Goal: Task Accomplishment & Management: Manage account settings

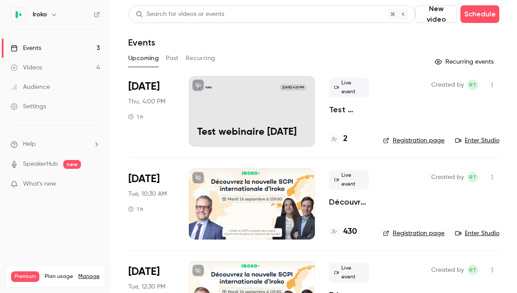
click at [278, 106] on div "[PERSON_NAME] [DATE] 4:00 PM Test webinaire [DATE]" at bounding box center [252, 111] width 126 height 71
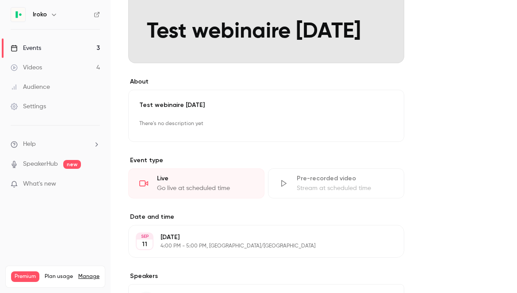
scroll to position [212, 0]
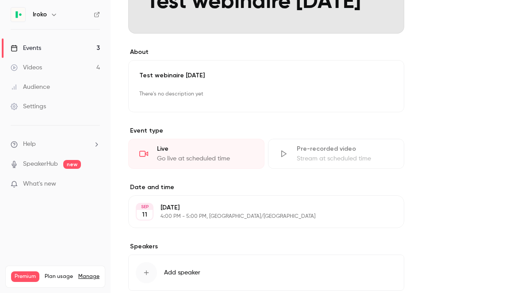
click at [232, 159] on div "Go live at scheduled time" at bounding box center [205, 158] width 96 height 9
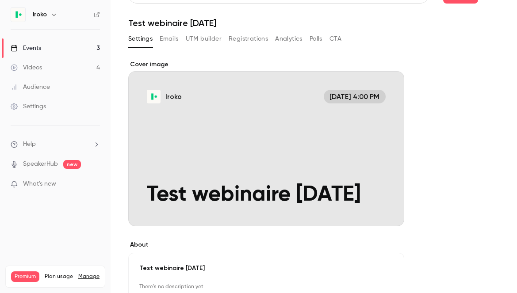
scroll to position [0, 0]
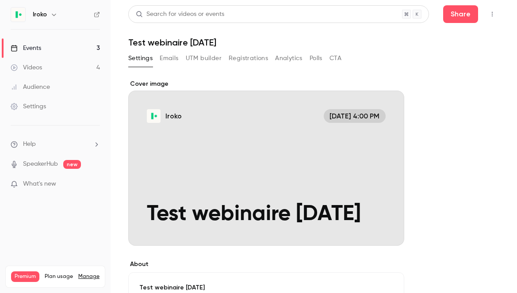
click at [171, 56] on button "Emails" at bounding box center [169, 58] width 19 height 14
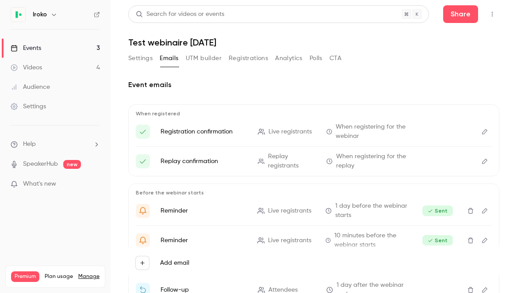
click at [192, 59] on button "UTM builder" at bounding box center [204, 58] width 36 height 14
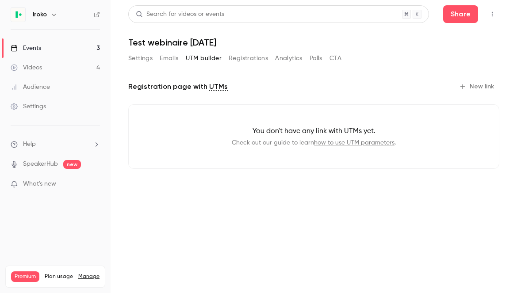
click at [234, 56] on button "Registrations" at bounding box center [248, 58] width 39 height 14
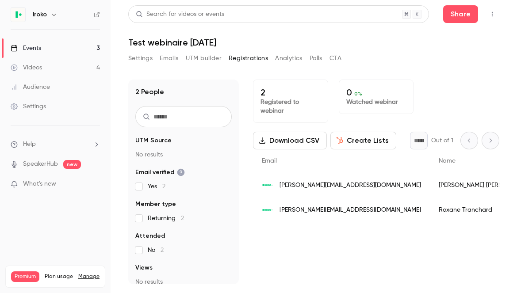
click at [142, 60] on button "Settings" at bounding box center [140, 58] width 24 height 14
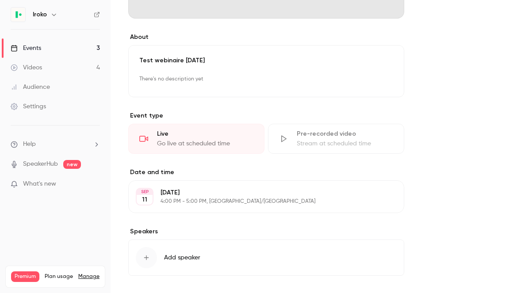
scroll to position [258, 0]
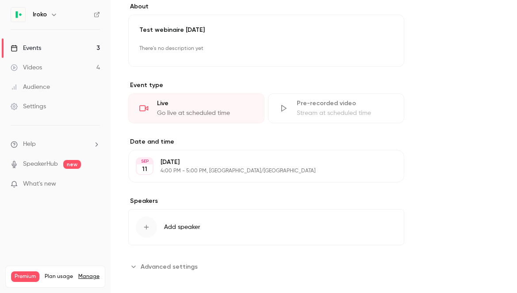
click at [168, 174] on p "4:00 PM - 5:00 PM, [GEOGRAPHIC_DATA]/[GEOGRAPHIC_DATA]" at bounding box center [259, 171] width 197 height 7
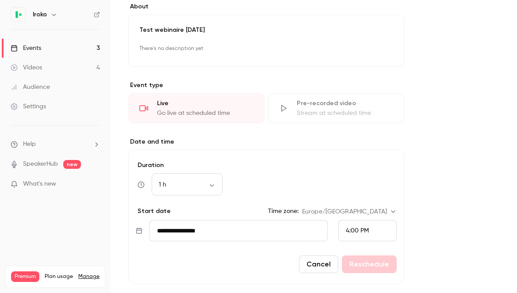
click at [357, 224] on div "4:00 PM" at bounding box center [368, 230] width 58 height 21
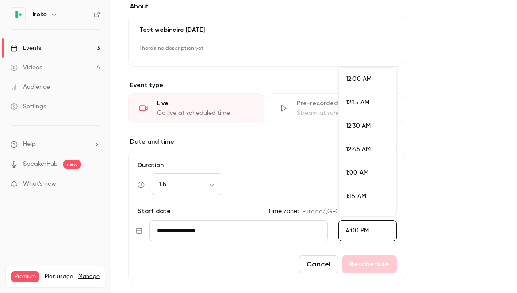
scroll to position [1438, 0]
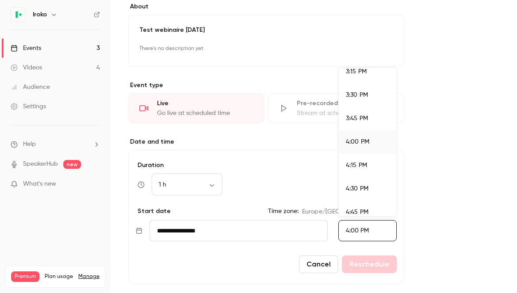
click at [350, 162] on span "4:15 PM" at bounding box center [356, 165] width 21 height 6
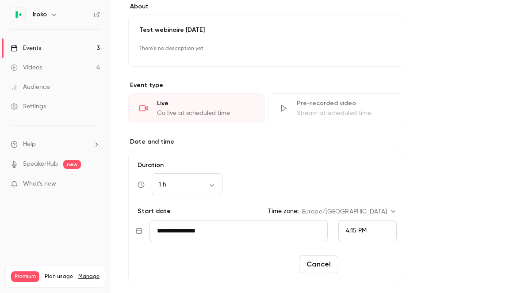
click at [365, 269] on button "Reschedule" at bounding box center [369, 265] width 55 height 18
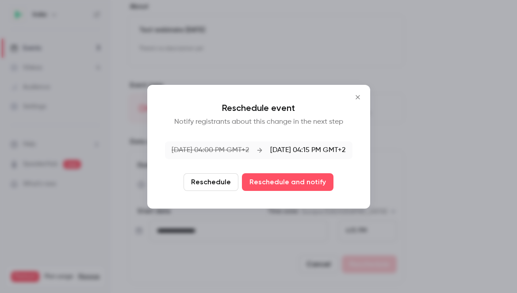
click at [223, 186] on button "Reschedule" at bounding box center [211, 182] width 55 height 18
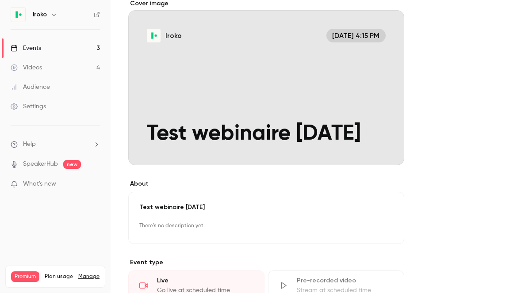
scroll to position [0, 0]
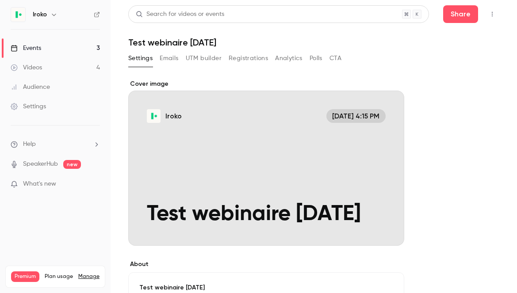
click at [62, 47] on link "Events 3" at bounding box center [55, 48] width 111 height 19
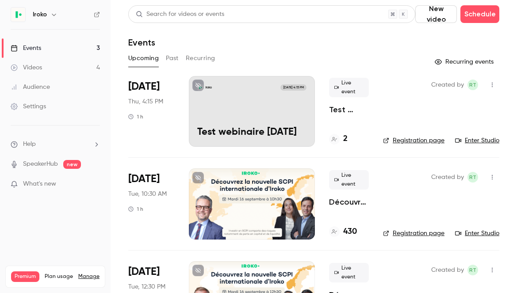
click at [40, 16] on h6 "Iroko" at bounding box center [40, 14] width 14 height 9
click at [50, 15] on icon "button" at bounding box center [53, 14] width 7 height 7
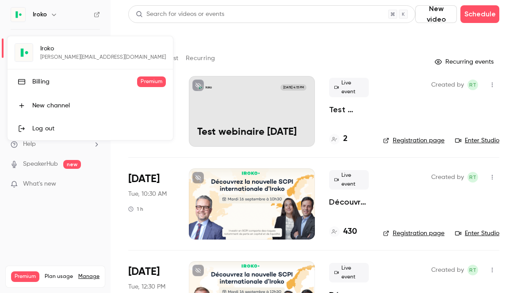
click at [46, 124] on div "Log out" at bounding box center [99, 128] width 134 height 9
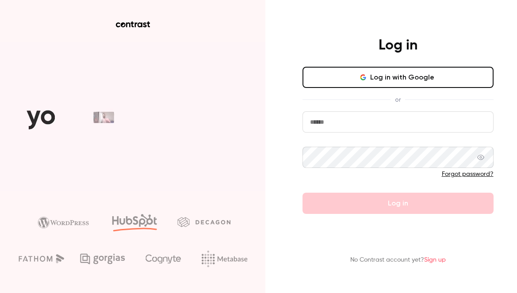
type input "**********"
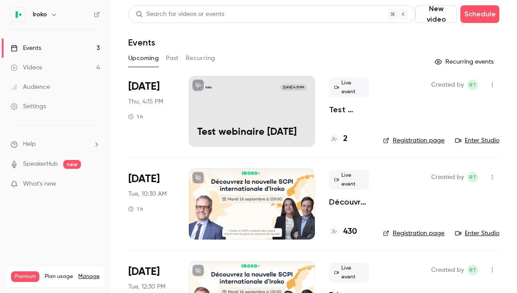
click at [47, 11] on div "Iroko" at bounding box center [60, 14] width 54 height 11
click at [51, 14] on icon "button" at bounding box center [53, 14] width 7 height 7
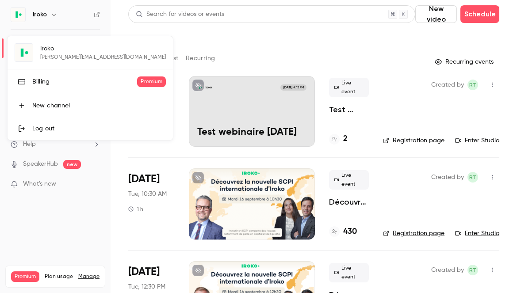
click at [68, 130] on div "Log out" at bounding box center [99, 128] width 134 height 9
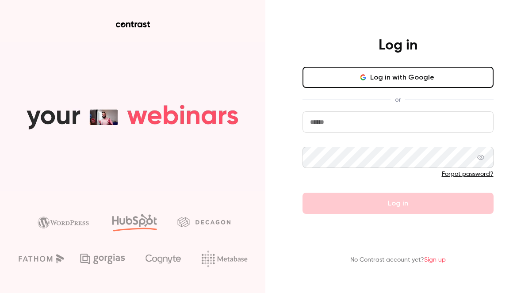
type input "**********"
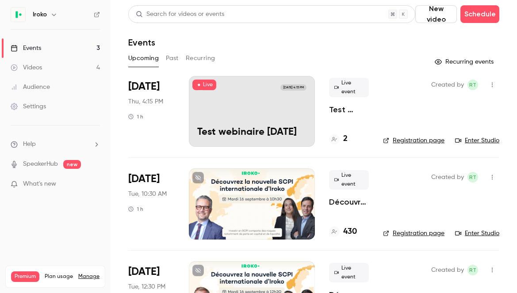
click at [49, 100] on link "Settings" at bounding box center [55, 106] width 111 height 19
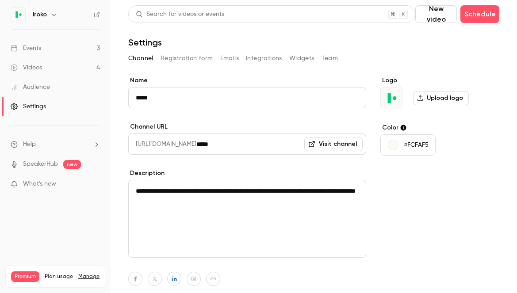
click at [226, 175] on label "Description" at bounding box center [247, 173] width 238 height 9
click at [226, 183] on textarea "**********" at bounding box center [247, 219] width 238 height 78
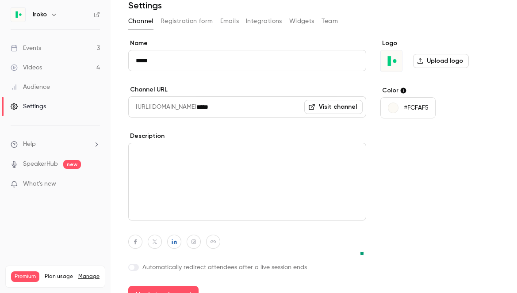
scroll to position [53, 0]
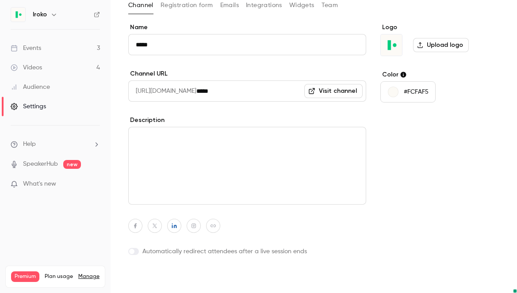
click at [183, 282] on button "Update channel" at bounding box center [163, 279] width 70 height 18
type textarea "**********"
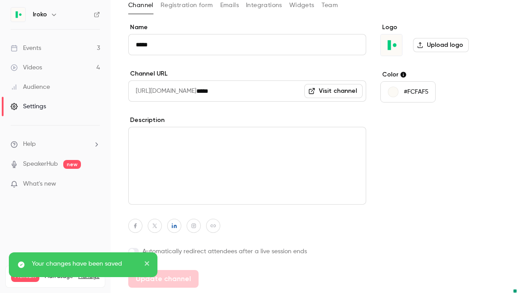
scroll to position [0, 0]
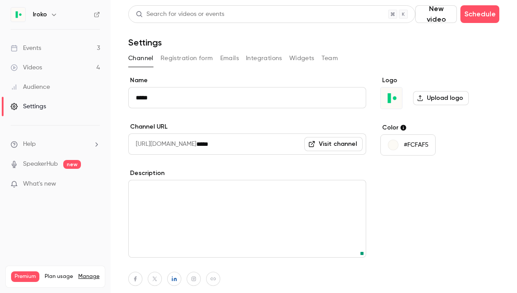
click at [52, 16] on icon "button" at bounding box center [53, 14] width 7 height 7
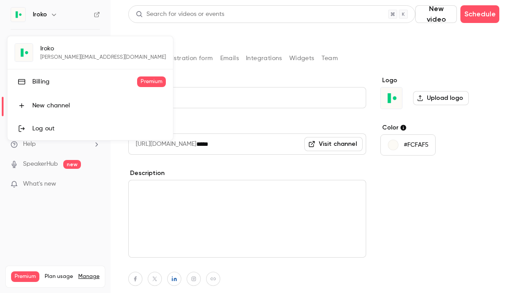
click at [206, 89] on div at bounding box center [258, 146] width 517 height 293
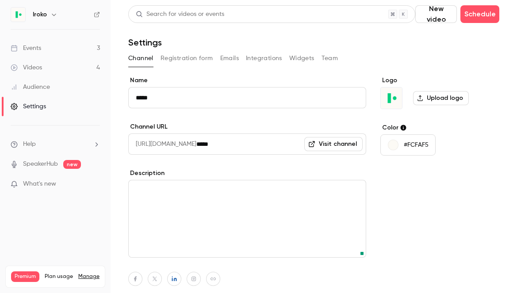
click at [329, 60] on button "Team" at bounding box center [330, 58] width 17 height 14
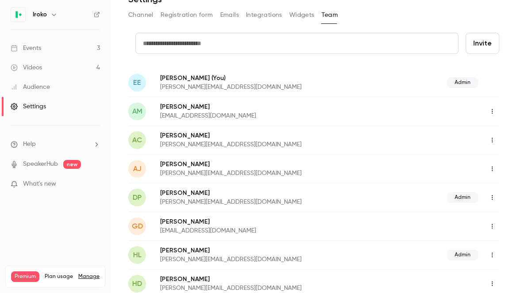
scroll to position [49, 0]
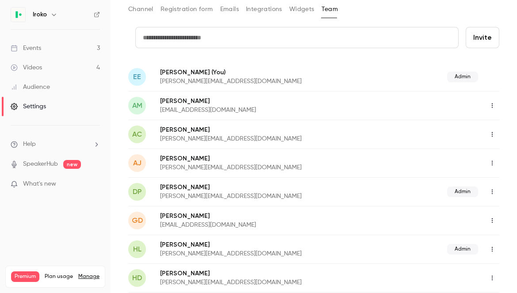
click at [493, 164] on icon "button" at bounding box center [492, 163] width 7 height 6
click at [467, 161] on div at bounding box center [258, 146] width 517 height 293
click at [491, 166] on icon "button" at bounding box center [492, 163] width 7 height 6
click at [181, 162] on div at bounding box center [258, 146] width 517 height 293
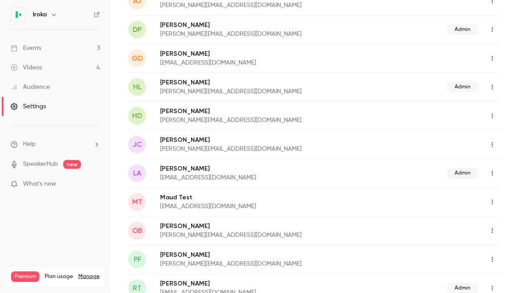
scroll to position [214, 0]
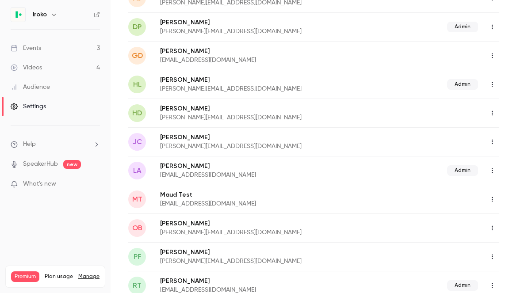
click at [201, 223] on p "Olivier Bertrand" at bounding box center [277, 224] width 234 height 9
click at [493, 226] on icon "button" at bounding box center [492, 228] width 7 height 6
click at [422, 231] on div at bounding box center [258, 146] width 517 height 293
click at [136, 231] on span "OB" at bounding box center [137, 228] width 10 height 11
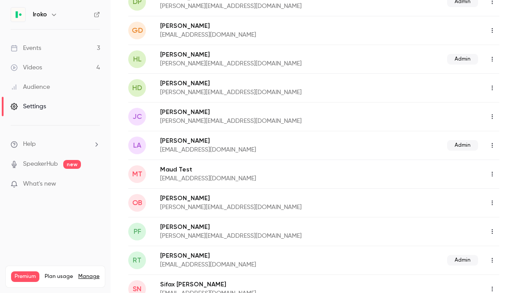
scroll to position [243, 0]
